Goal: Navigation & Orientation: Find specific page/section

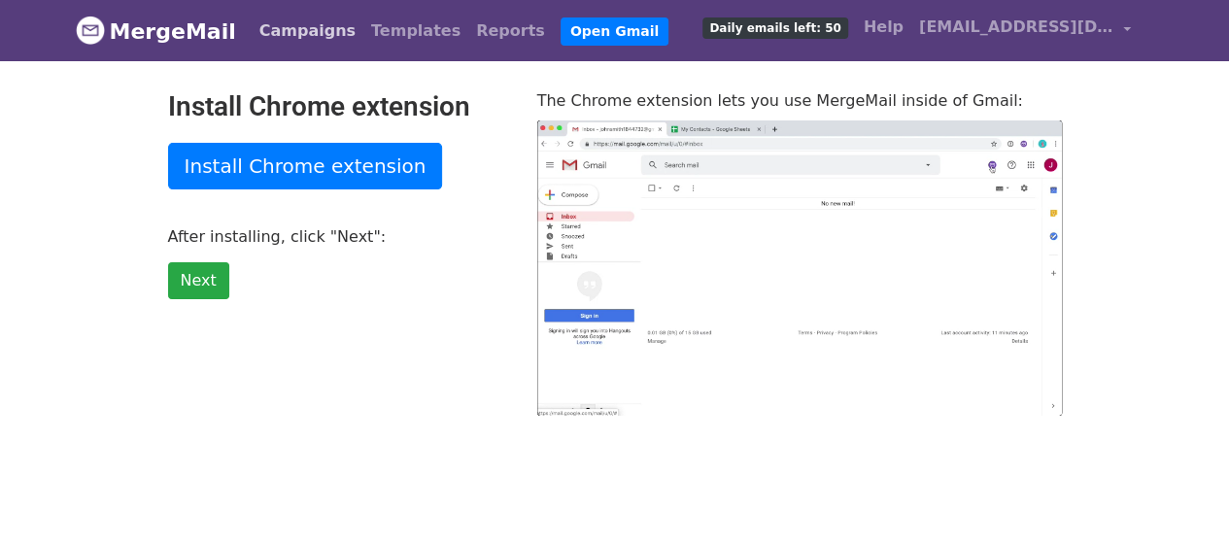
click at [315, 28] on link "Campaigns" at bounding box center [308, 31] width 112 height 39
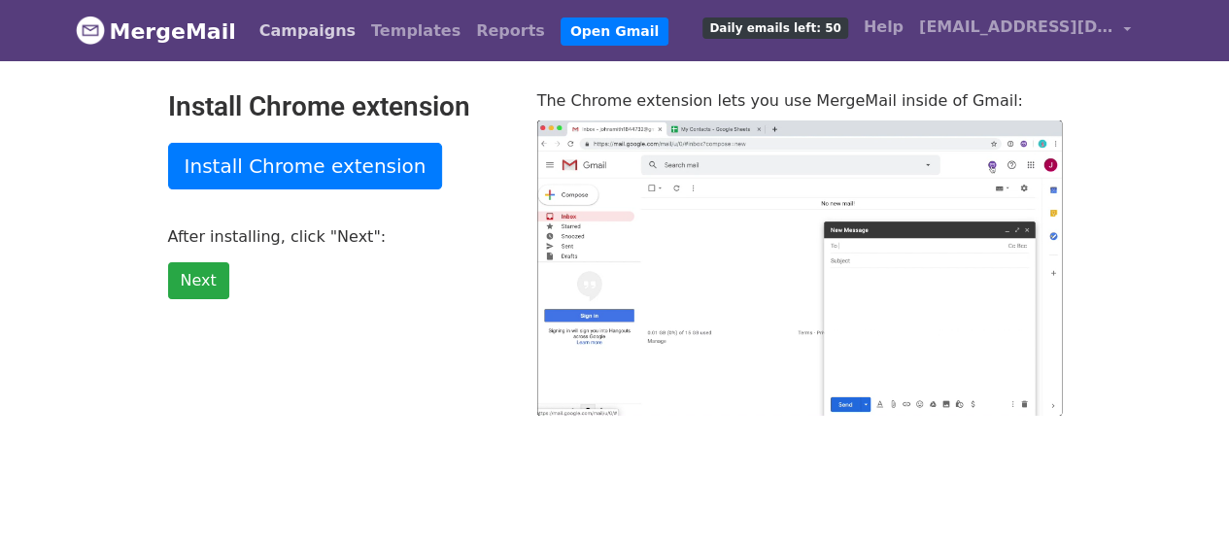
type input "25.11"
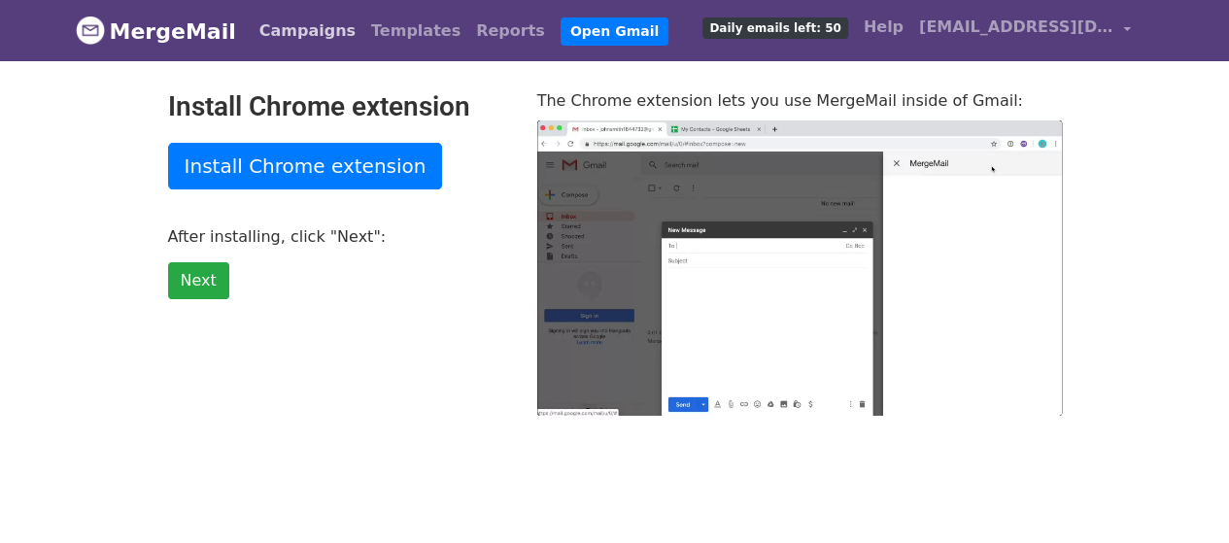
click at [276, 22] on link "Campaigns" at bounding box center [308, 31] width 112 height 39
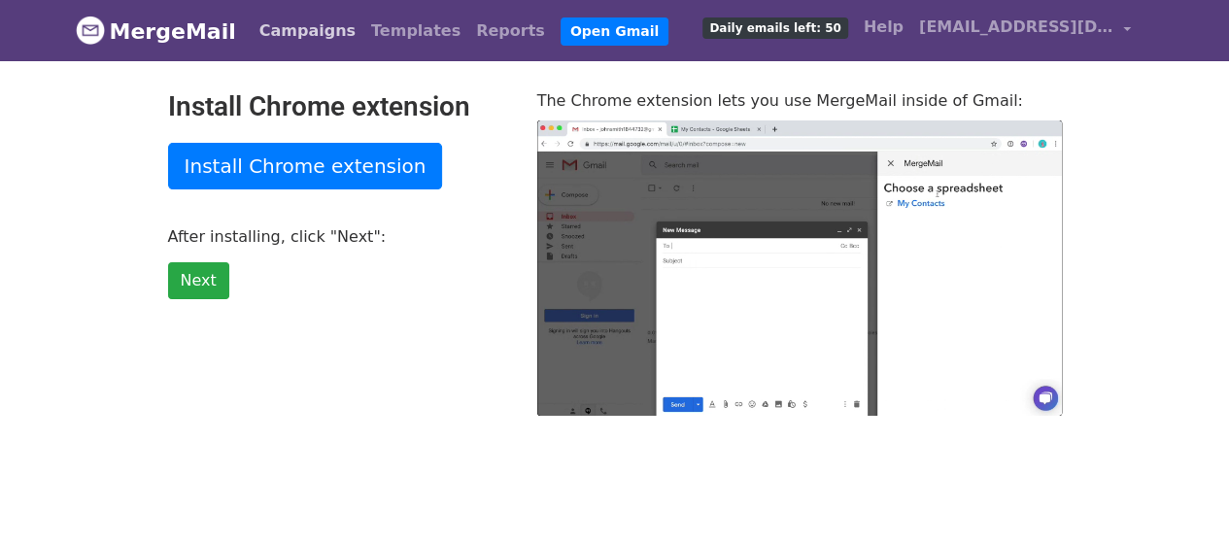
click at [276, 22] on link "Campaigns" at bounding box center [308, 31] width 112 height 39
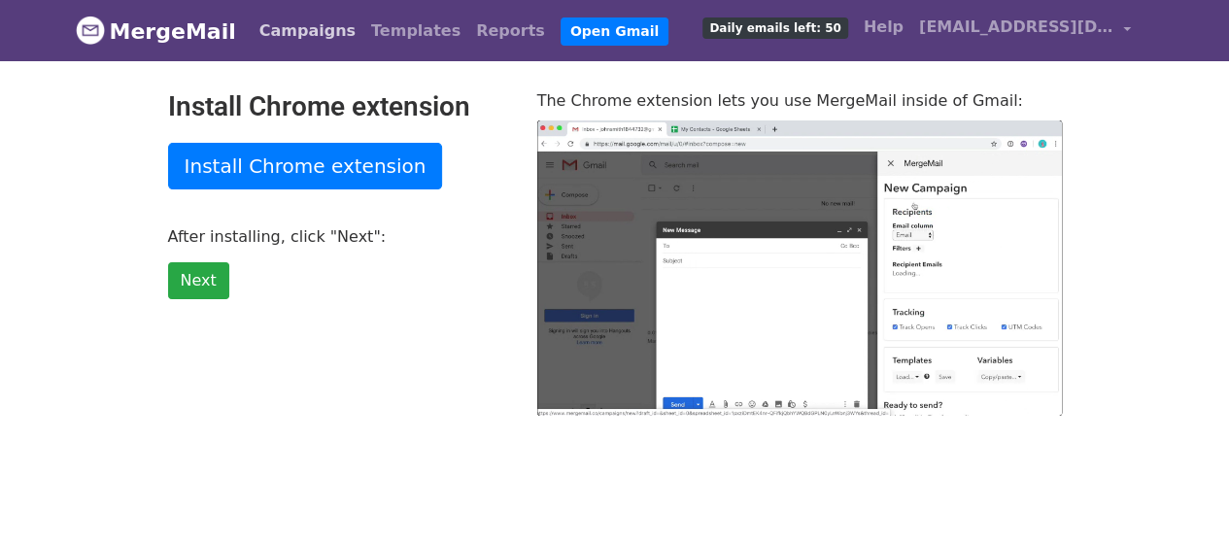
click at [276, 22] on link "Campaigns" at bounding box center [308, 31] width 112 height 39
type input "20.38"
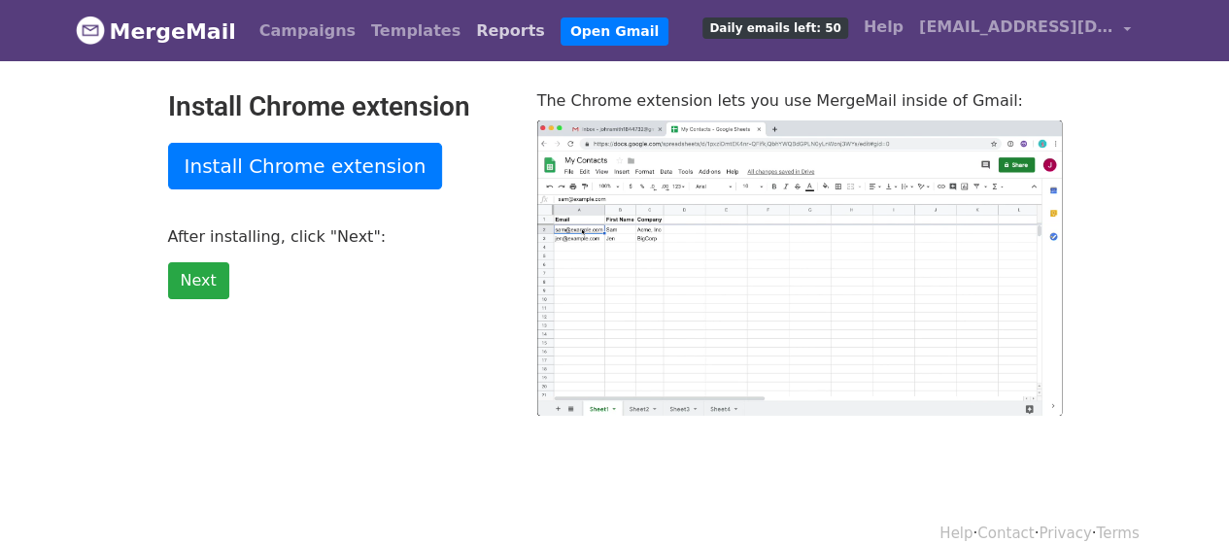
type input "2.57"
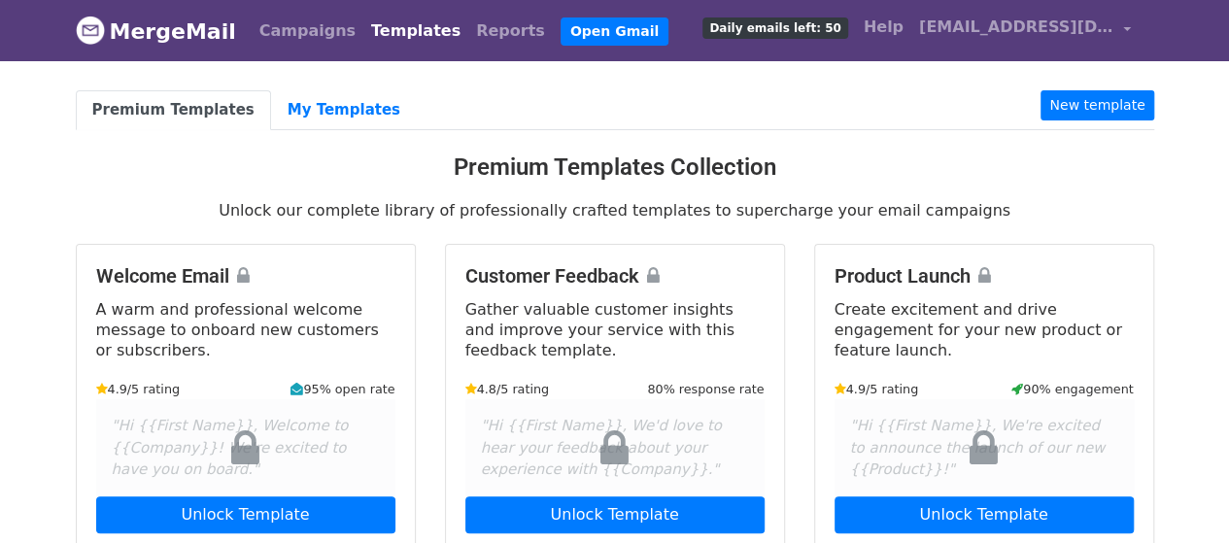
click at [145, 27] on link "MergeMail" at bounding box center [156, 31] width 160 height 41
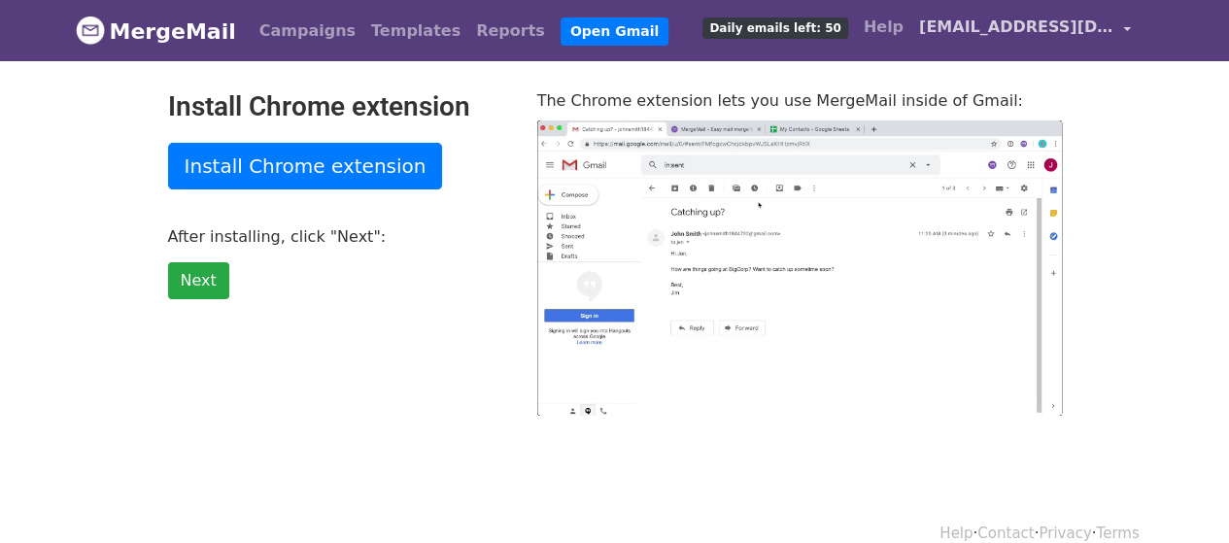
click at [1024, 32] on span "[EMAIL_ADDRESS][DOMAIN_NAME]" at bounding box center [1016, 27] width 194 height 23
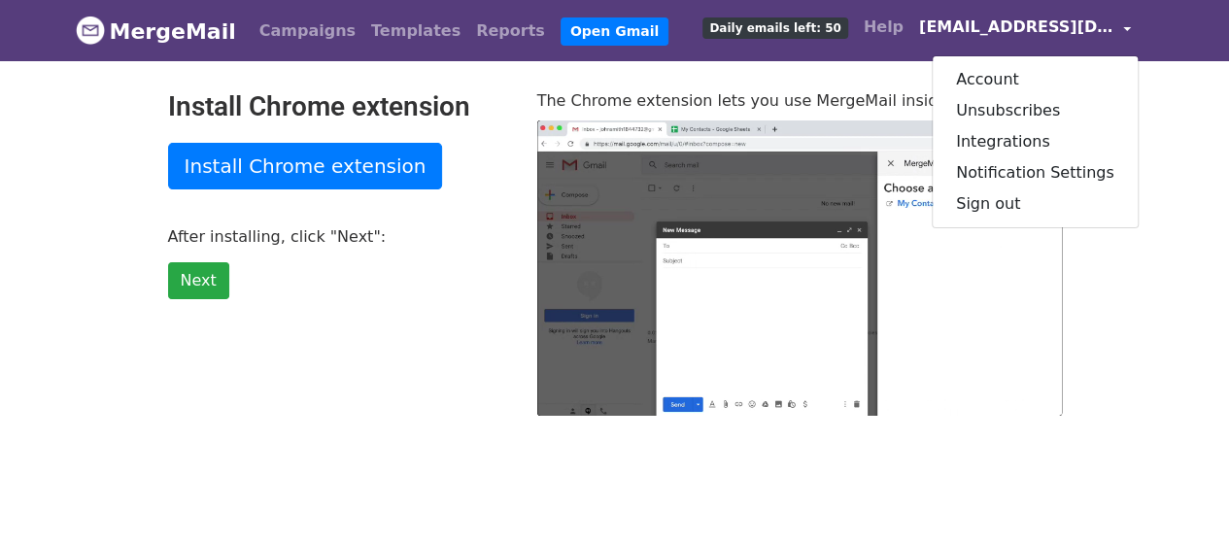
type input "49.07"
